Goal: Check status: Check status

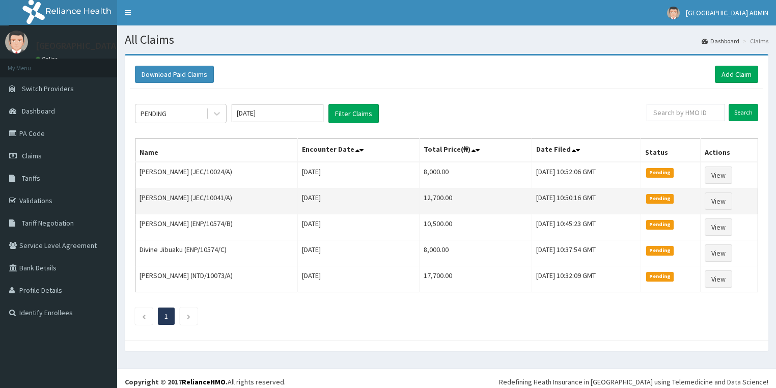
scroll to position [4, 0]
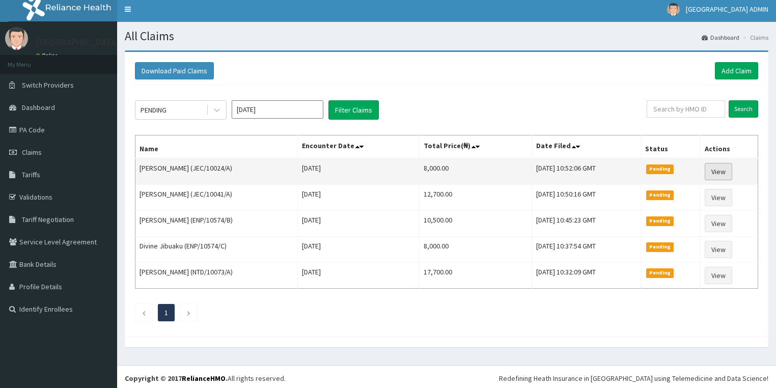
click at [722, 169] on link "View" at bounding box center [718, 171] width 27 height 17
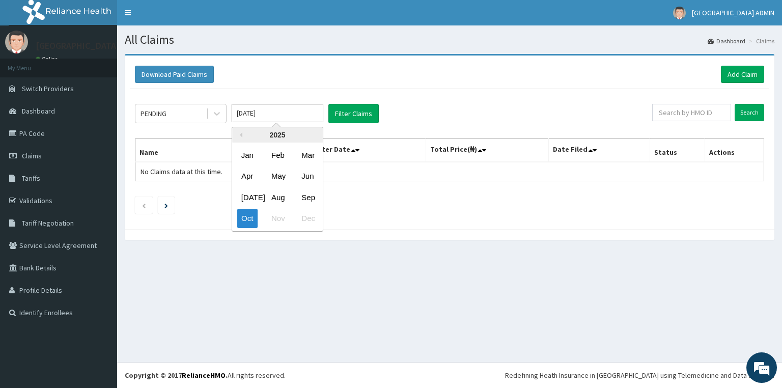
click at [287, 114] on input "Oct 2025" at bounding box center [278, 113] width 92 height 18
click at [303, 197] on div "Sep" at bounding box center [307, 197] width 20 height 19
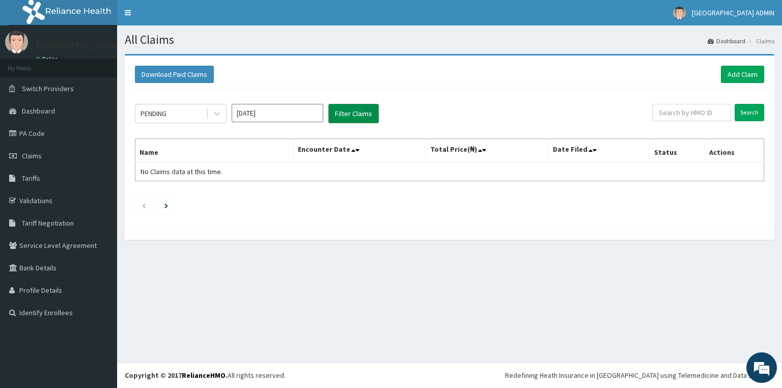
click at [358, 114] on button "Filter Claims" at bounding box center [353, 113] width 50 height 19
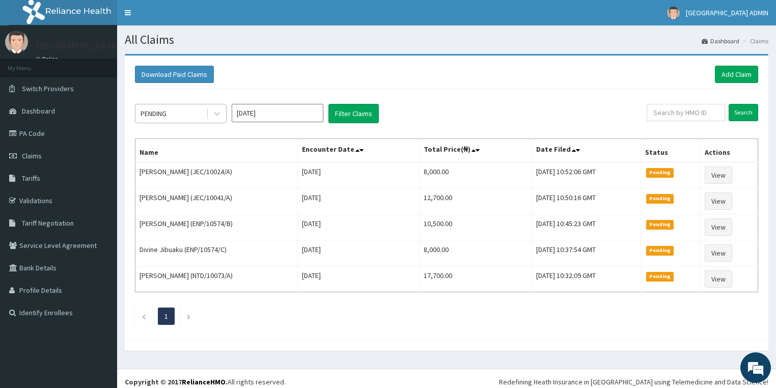
click at [172, 115] on div "PENDING" at bounding box center [170, 113] width 71 height 16
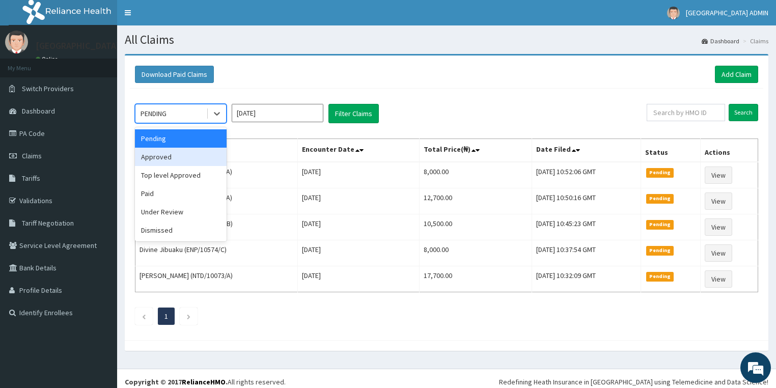
drag, startPoint x: 172, startPoint y: 156, endPoint x: 241, endPoint y: 147, distance: 69.9
click at [173, 157] on div "Approved" at bounding box center [181, 157] width 92 height 18
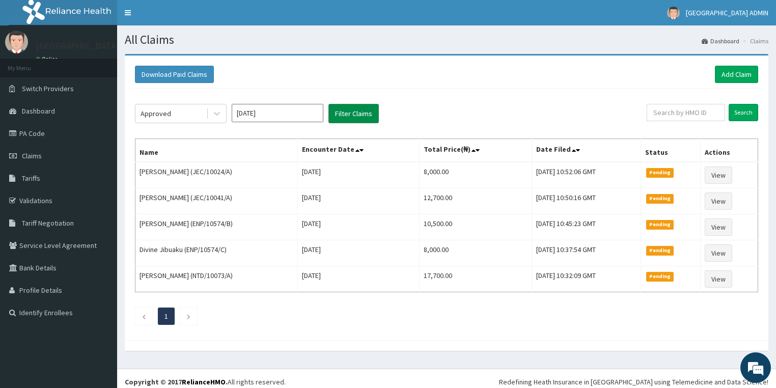
click at [354, 114] on button "Filter Claims" at bounding box center [353, 113] width 50 height 19
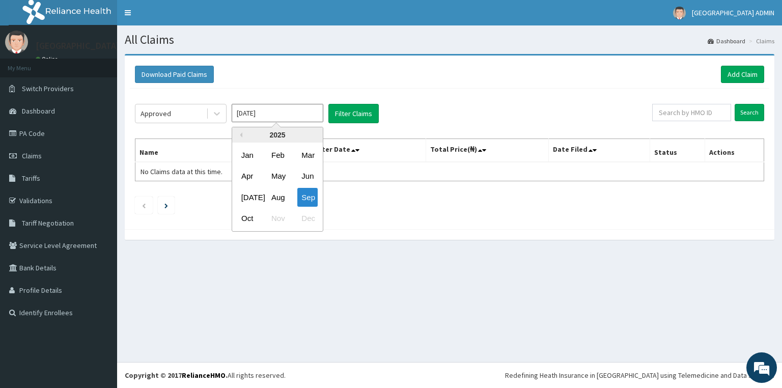
click at [256, 114] on input "Sep 2025" at bounding box center [278, 113] width 92 height 18
click at [284, 193] on div "Aug" at bounding box center [277, 197] width 20 height 19
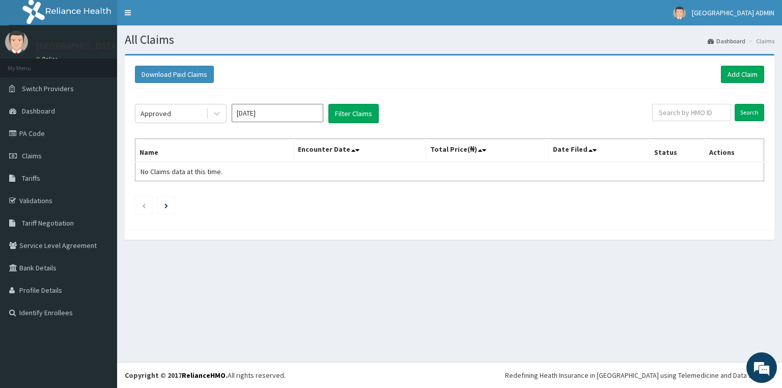
type input "Aug 2025"
click at [344, 116] on button "Filter Claims" at bounding box center [353, 113] width 50 height 19
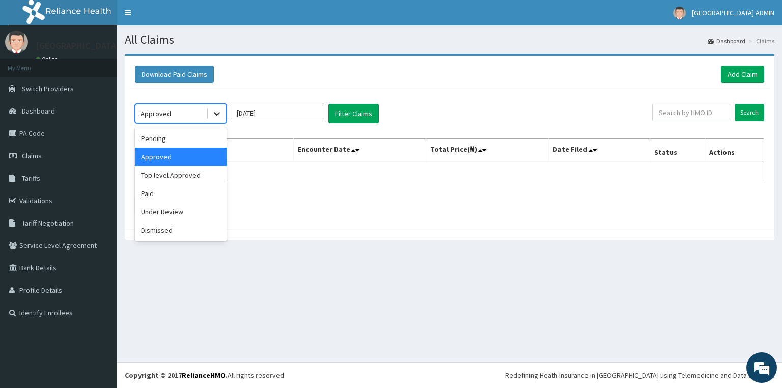
click at [212, 115] on icon at bounding box center [217, 113] width 10 height 10
click at [173, 188] on div "Paid" at bounding box center [181, 193] width 92 height 18
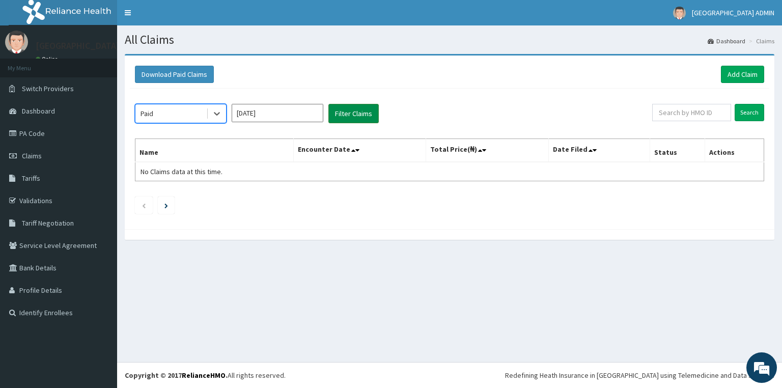
click at [358, 108] on button "Filter Claims" at bounding box center [353, 113] width 50 height 19
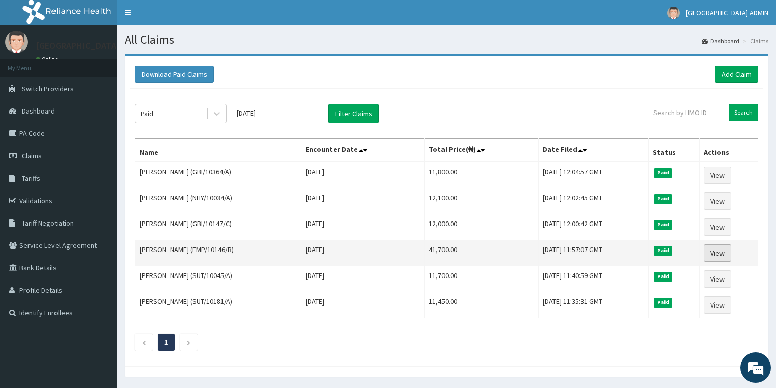
click at [723, 253] on link "View" at bounding box center [717, 252] width 27 height 17
